Goal: Navigation & Orientation: Find specific page/section

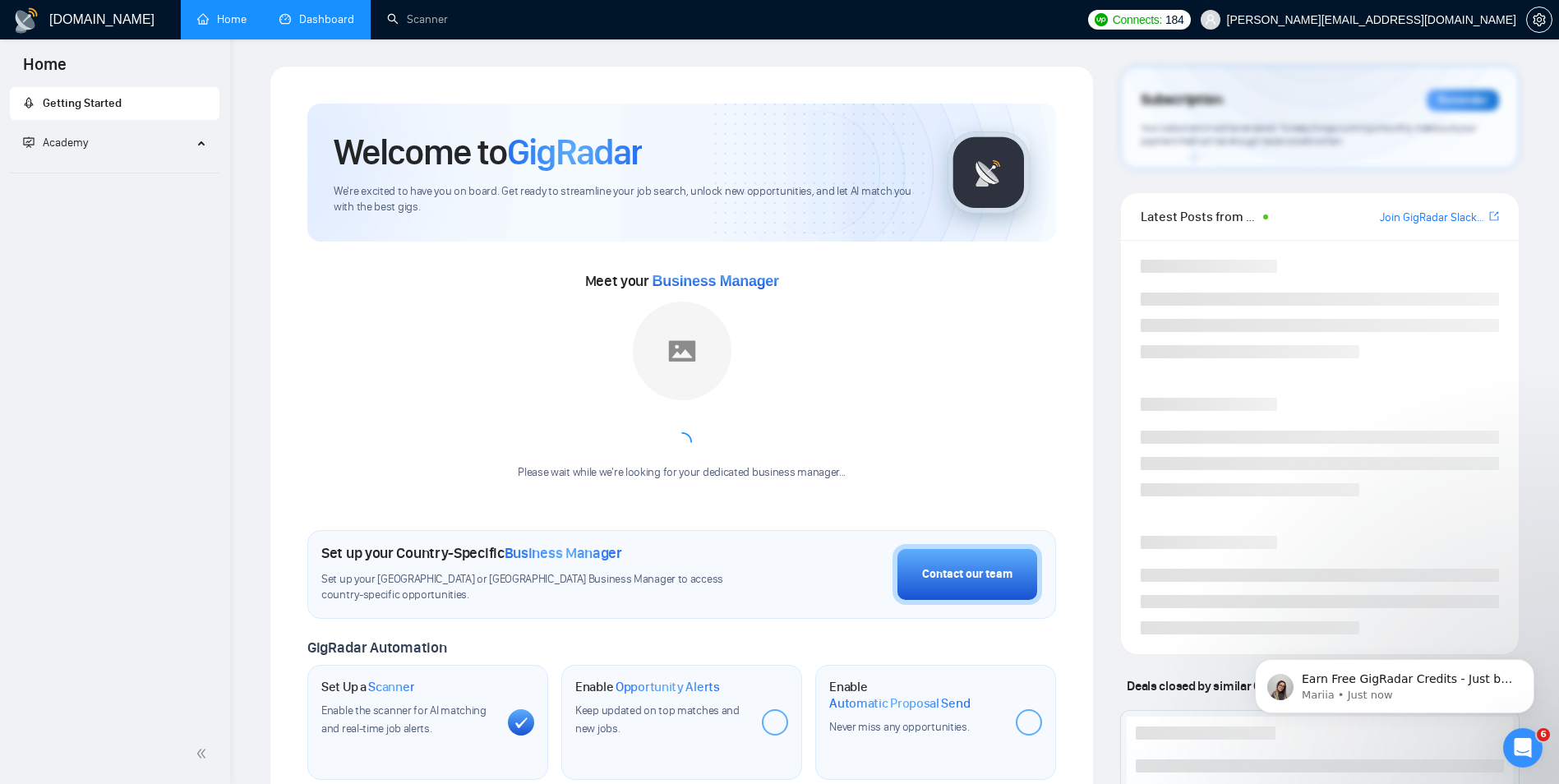
click at [325, 13] on link "Dashboard" at bounding box center [317, 19] width 74 height 14
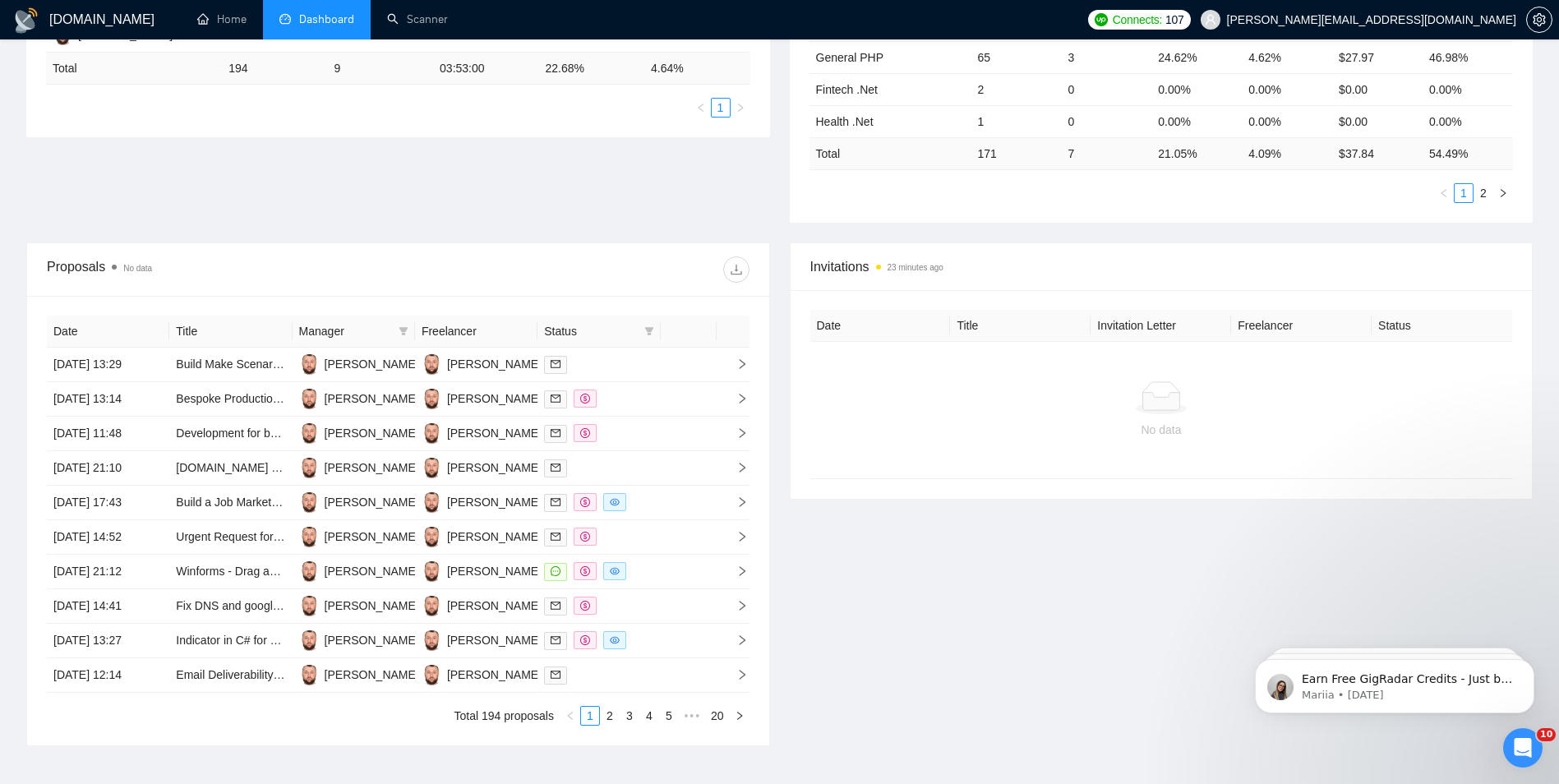
scroll to position [411, 0]
click at [608, 711] on link "2" at bounding box center [609, 714] width 18 height 18
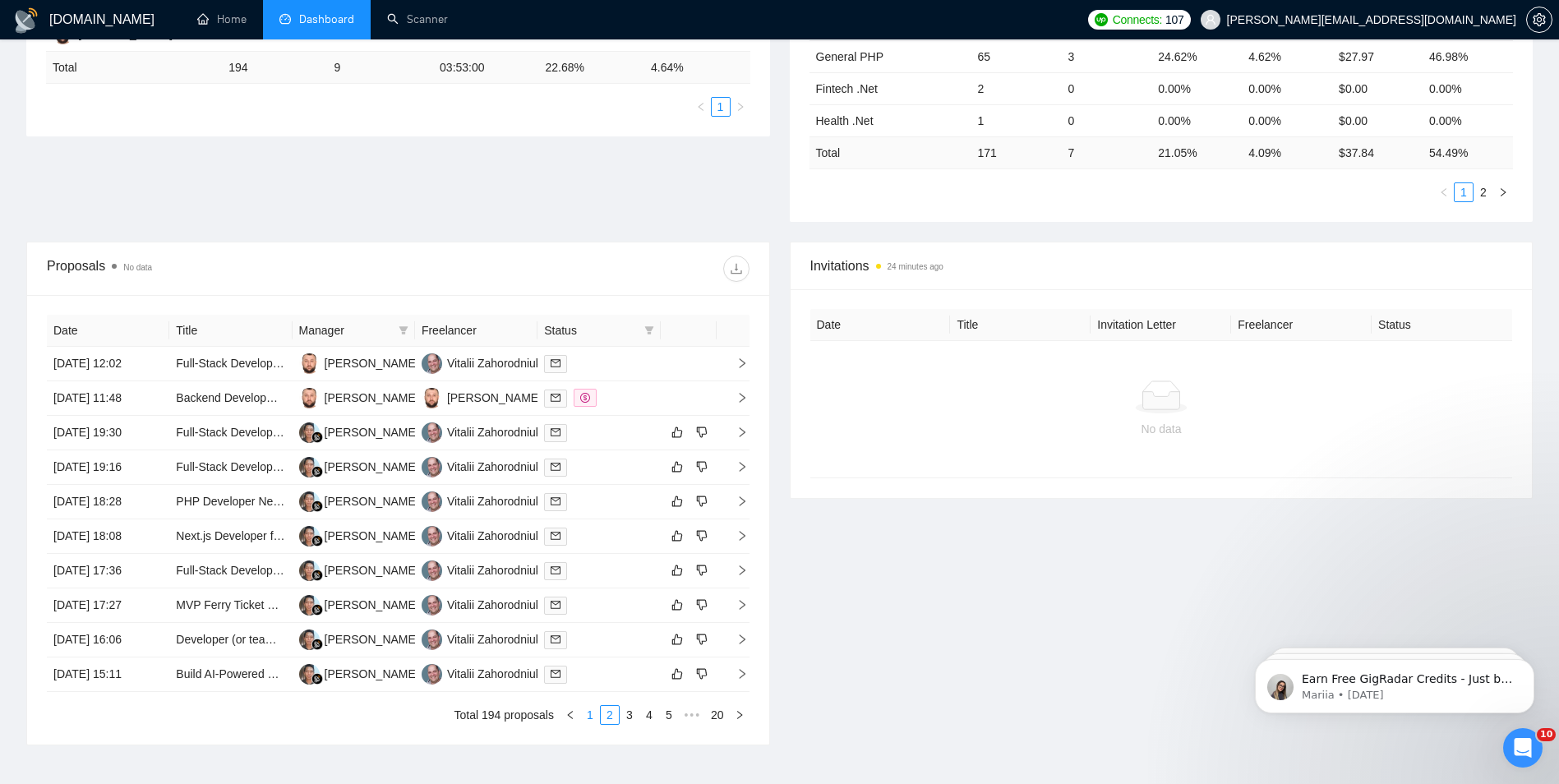
click at [589, 714] on link "1" at bounding box center [590, 714] width 18 height 18
